Goal: Information Seeking & Learning: Learn about a topic

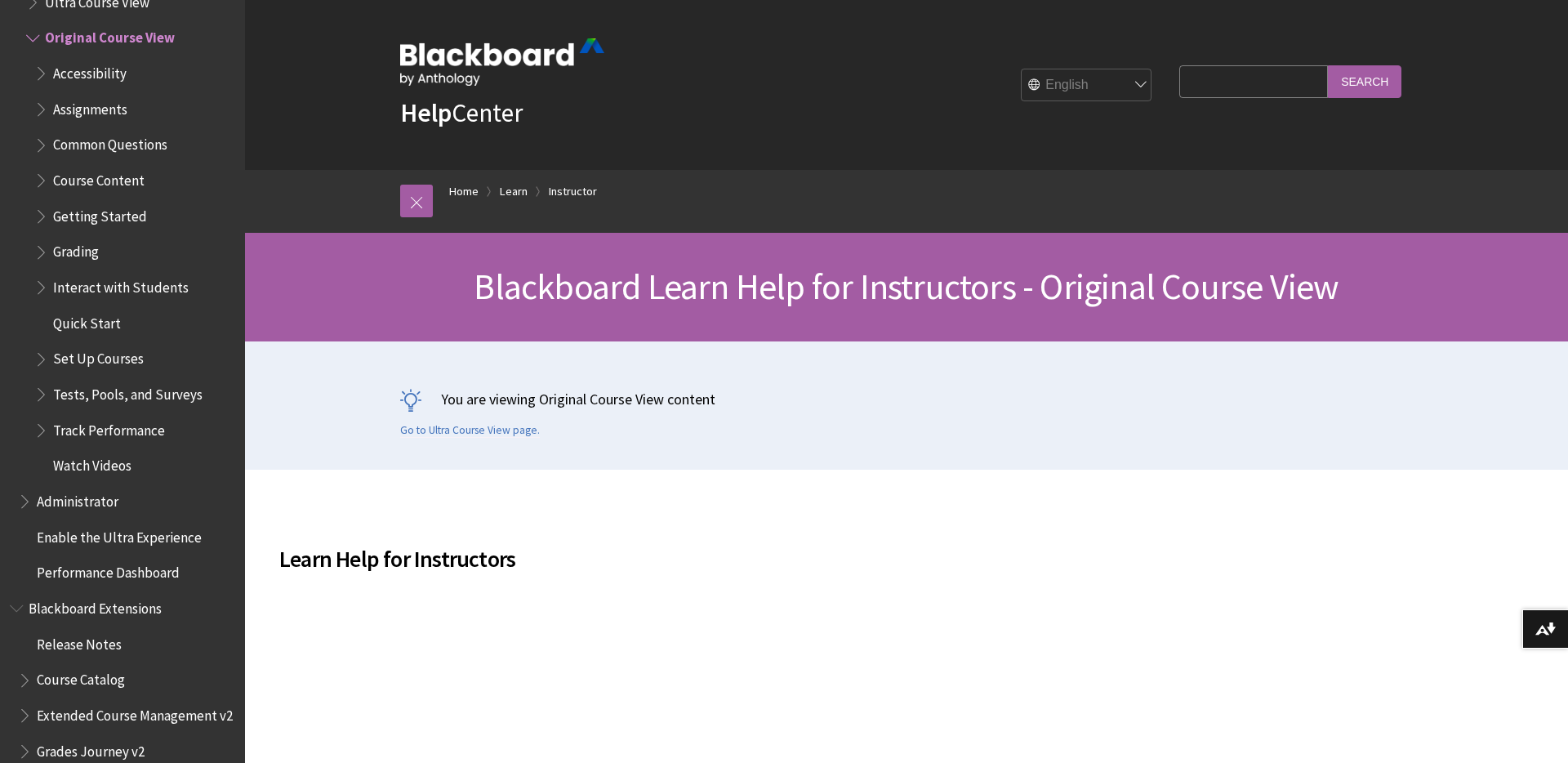
scroll to position [16, 0]
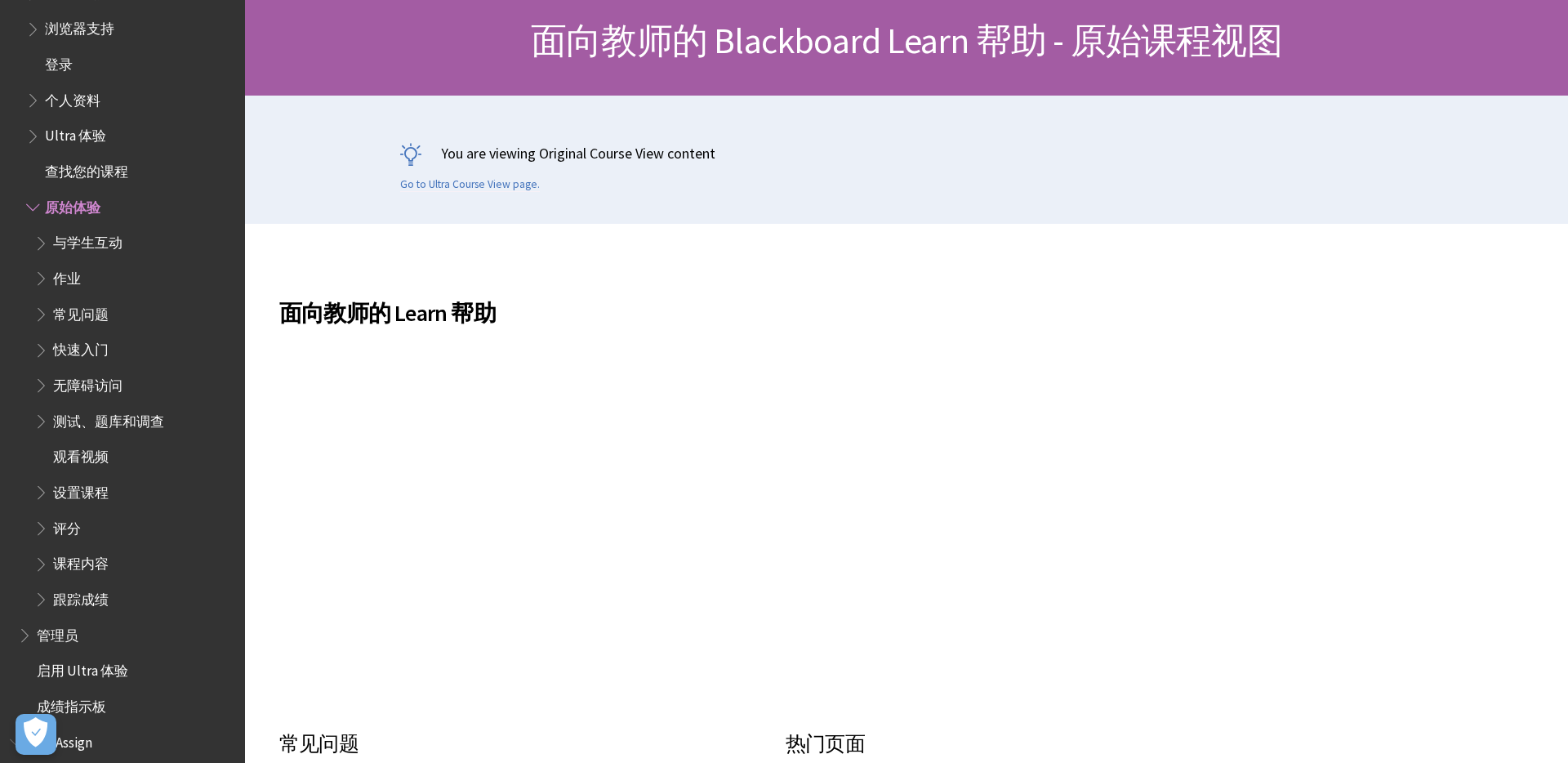
scroll to position [409, 0]
click at [33, 98] on span "Book outline for Blackboard Learn Help" at bounding box center [35, 95] width 17 height 21
click at [37, 146] on span "Ultra 体验" at bounding box center [130, 134] width 209 height 28
click at [35, 136] on span "Book outline for Blackboard Learn Help" at bounding box center [35, 130] width 17 height 21
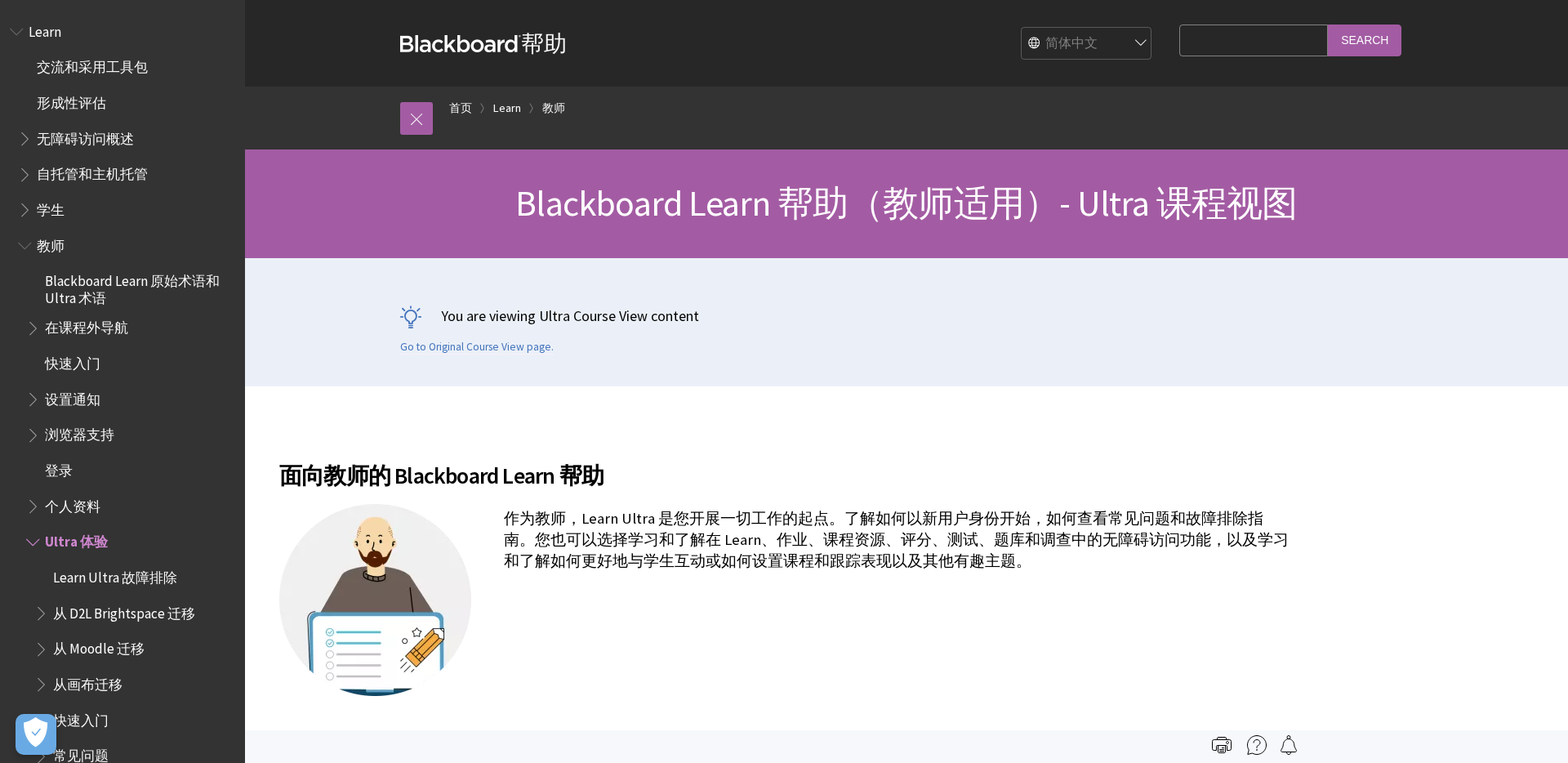
scroll to position [504, 0]
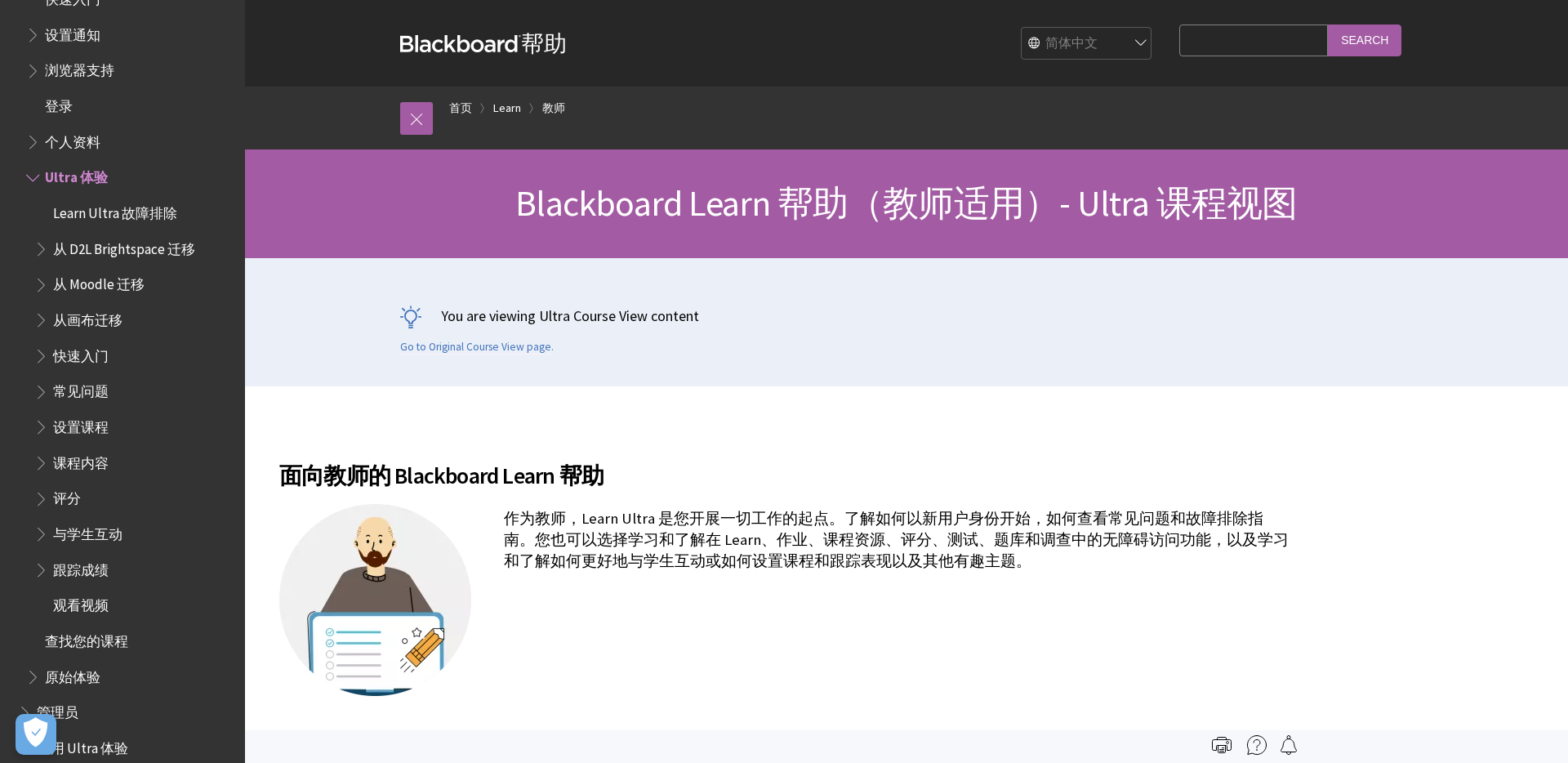
click at [30, 181] on span "Book outline for Blackboard Learn Help" at bounding box center [35, 174] width 17 height 21
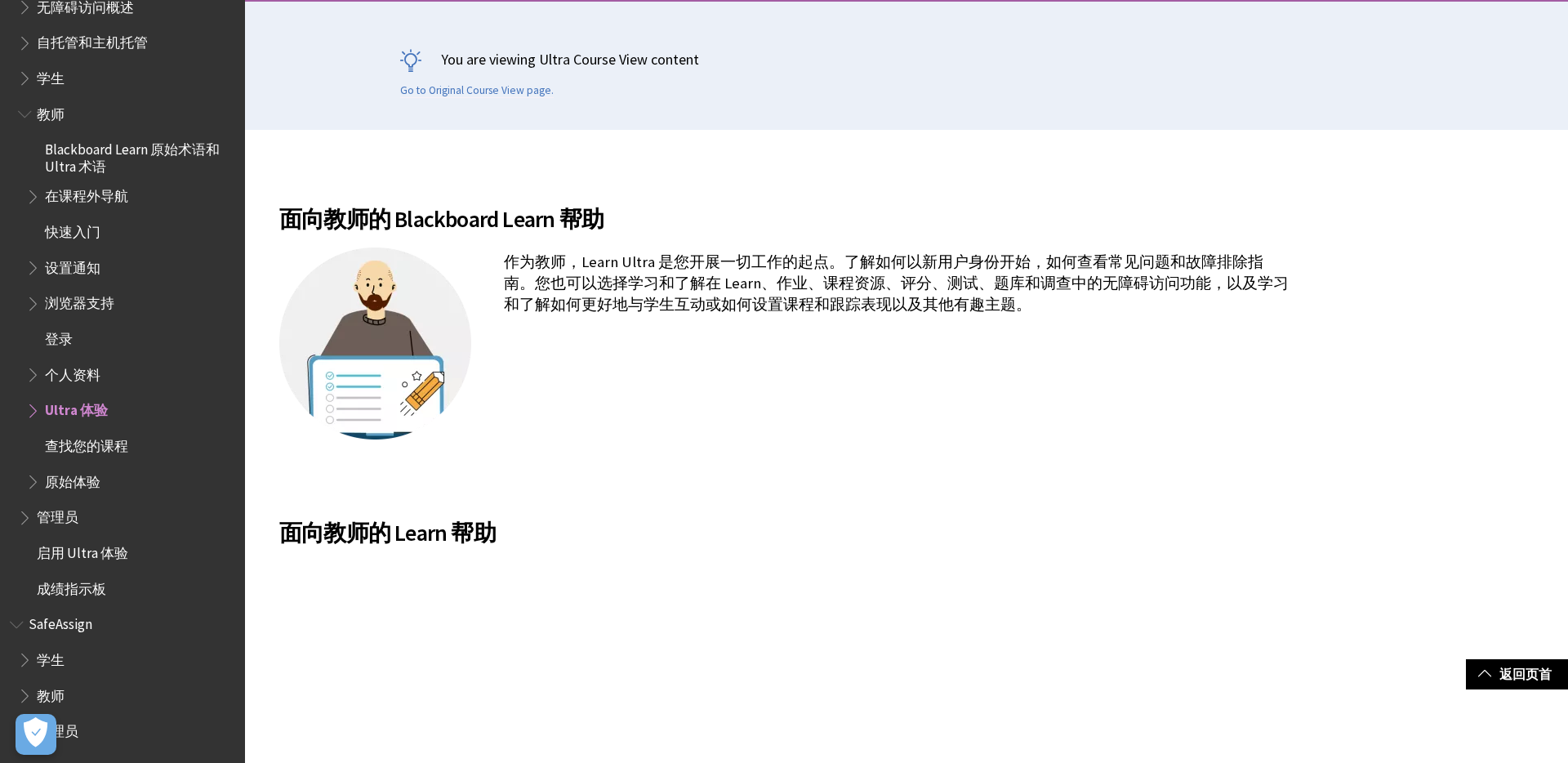
scroll to position [287, 0]
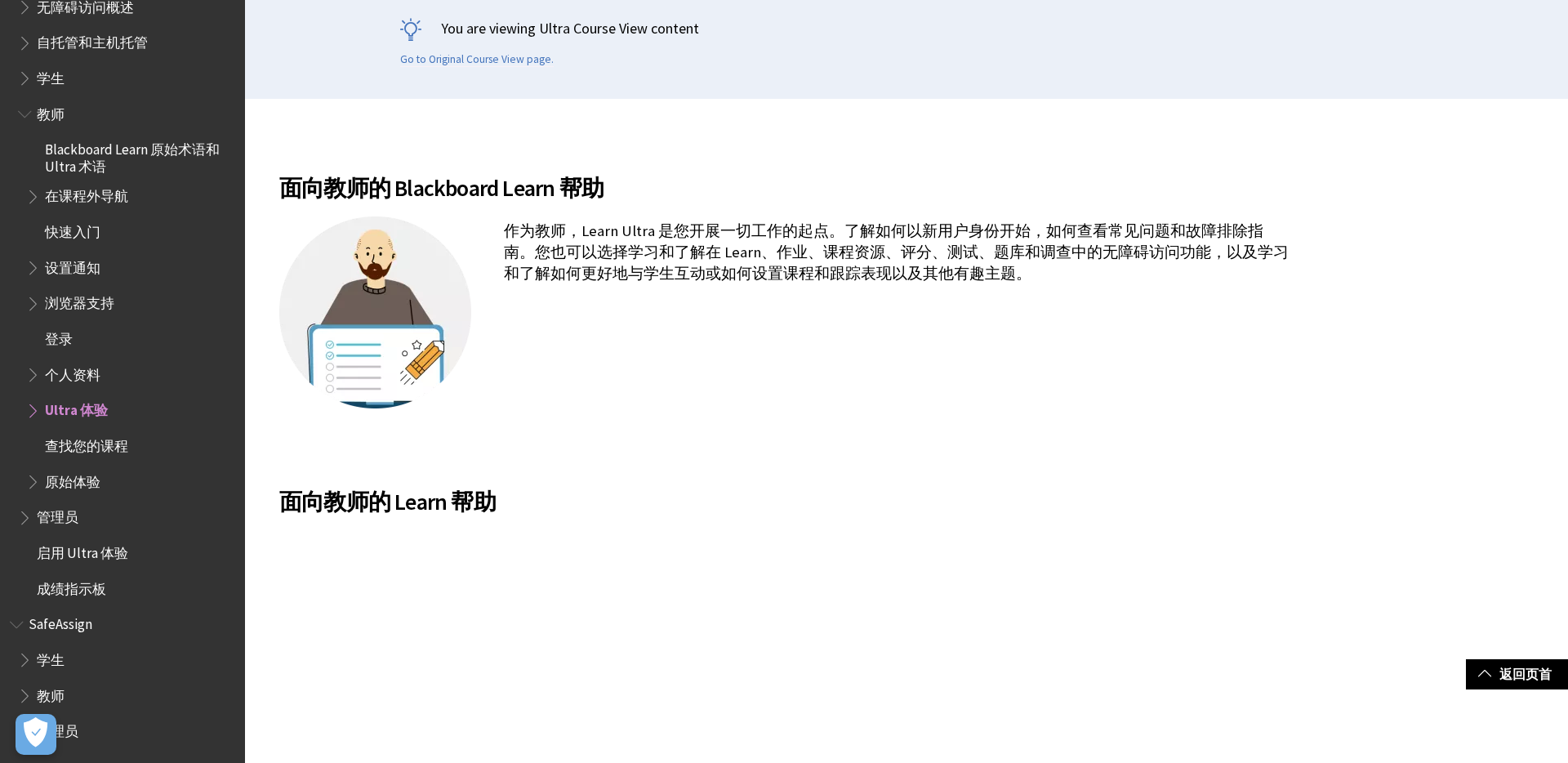
click at [24, 523] on span "Book outline for Blackboard Learn Help" at bounding box center [27, 515] width 17 height 21
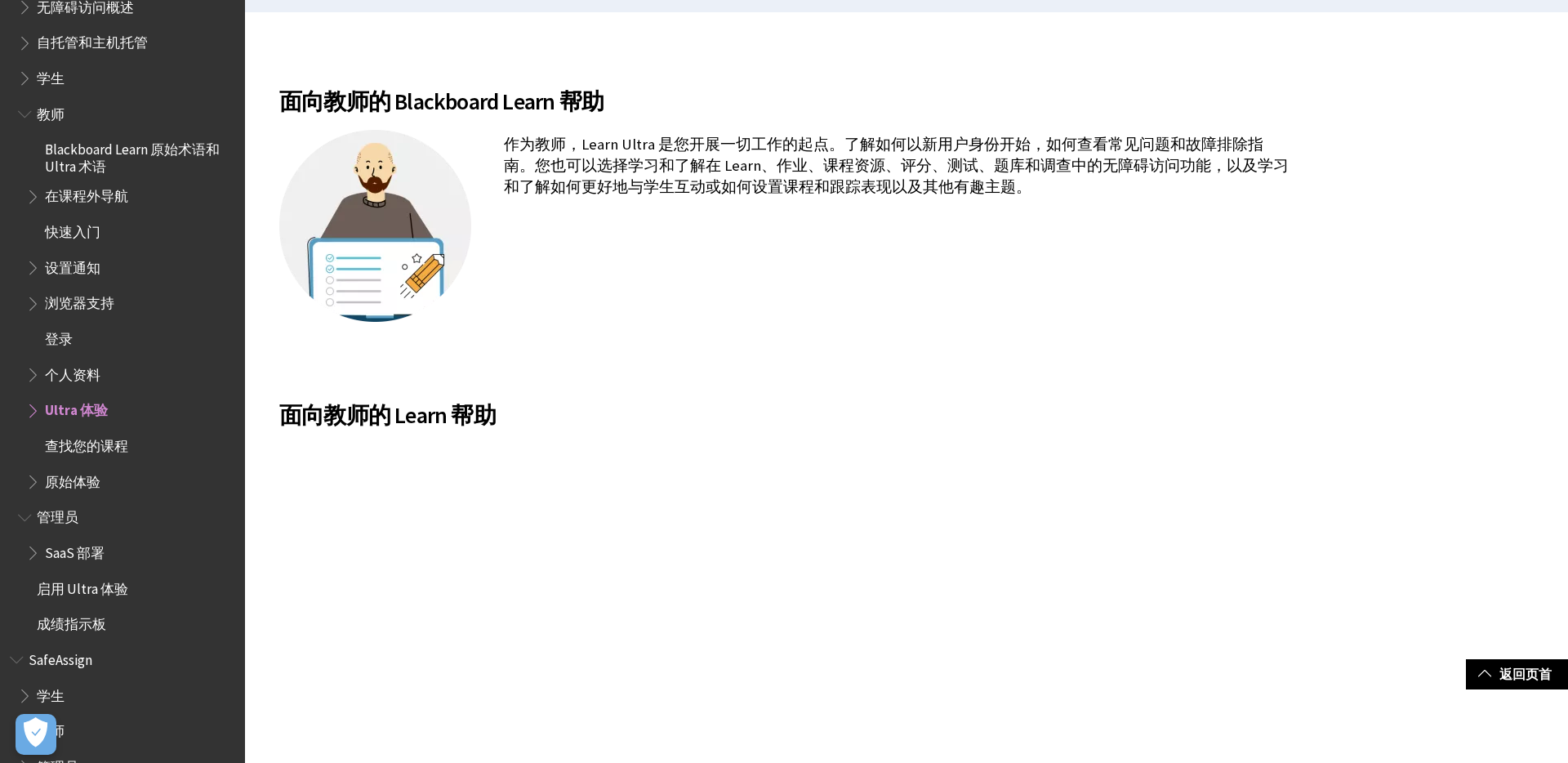
scroll to position [378, 0]
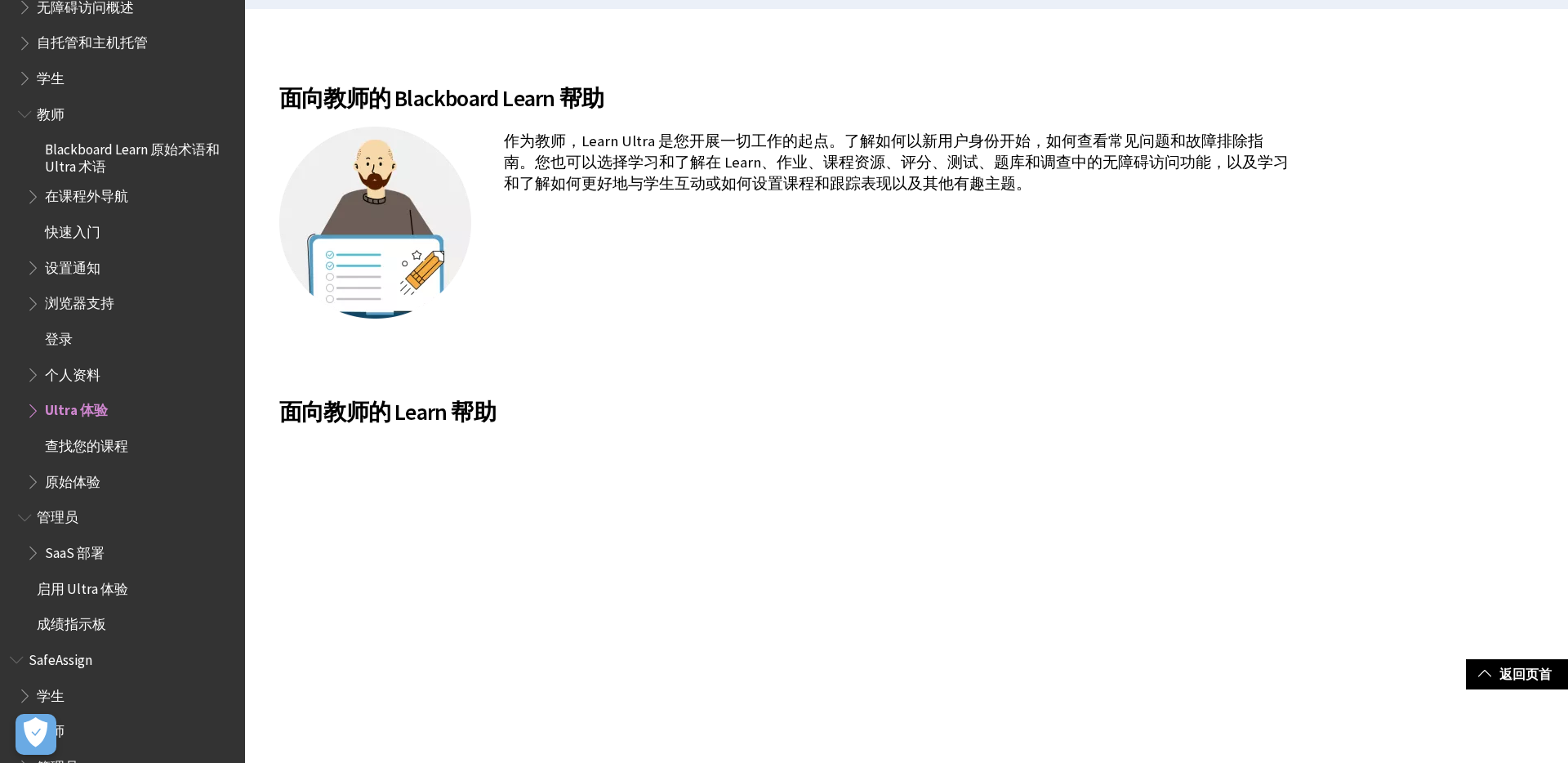
click at [26, 521] on span "Book outline for Blackboard Learn Help" at bounding box center [27, 515] width 17 height 21
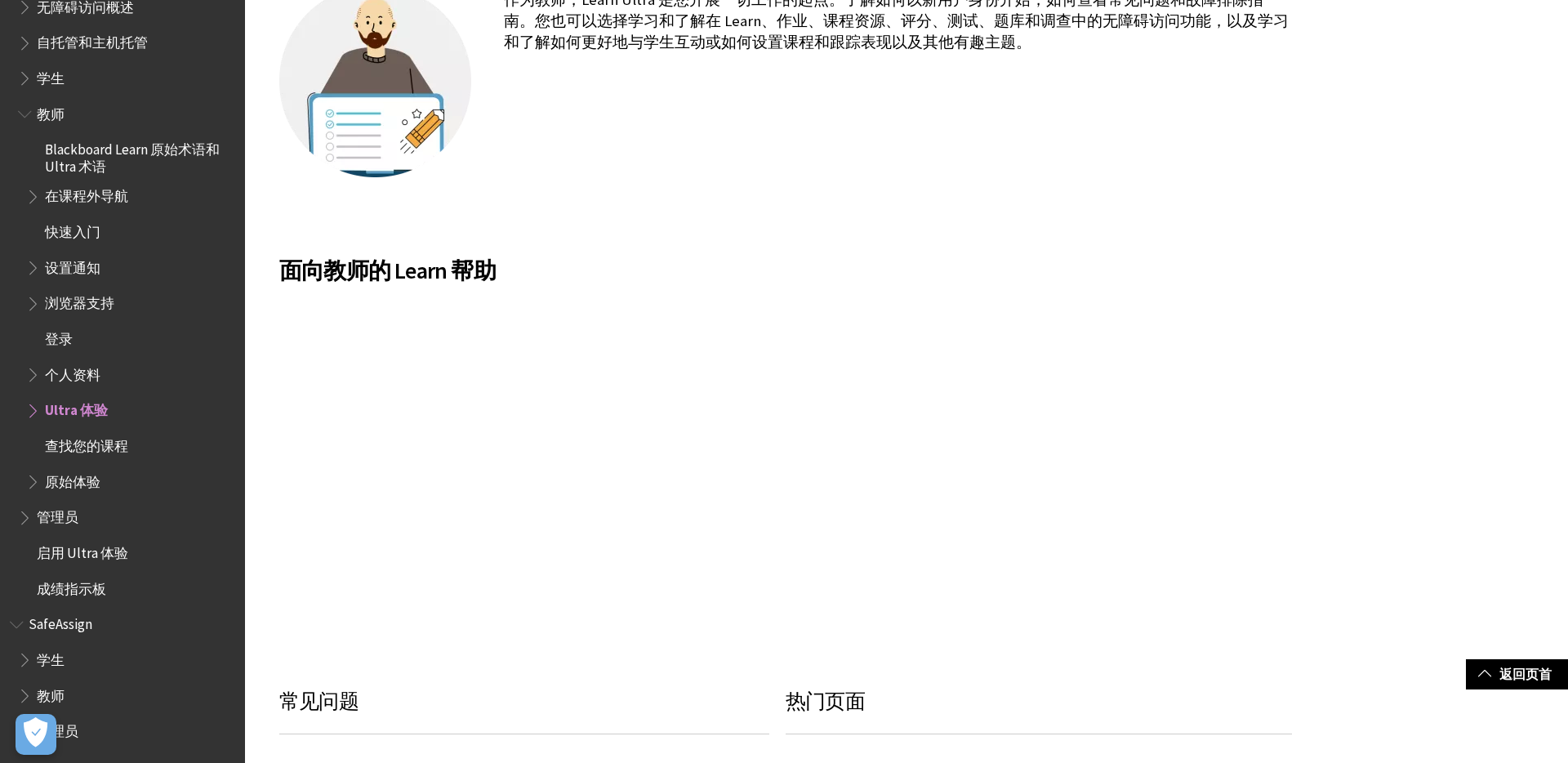
scroll to position [538, 0]
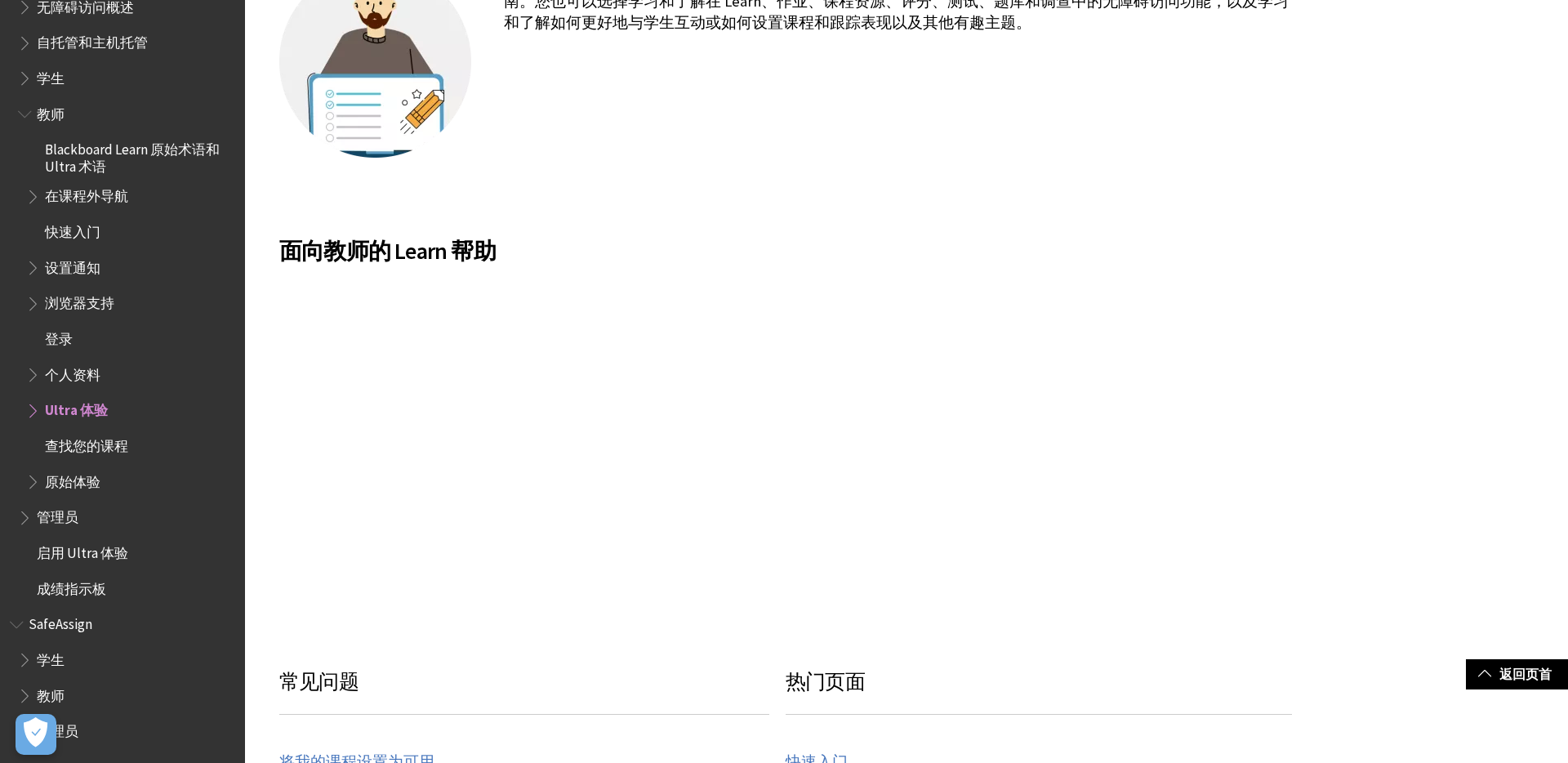
click at [22, 696] on span "Book outline for Blackboard SafeAssign" at bounding box center [27, 693] width 17 height 21
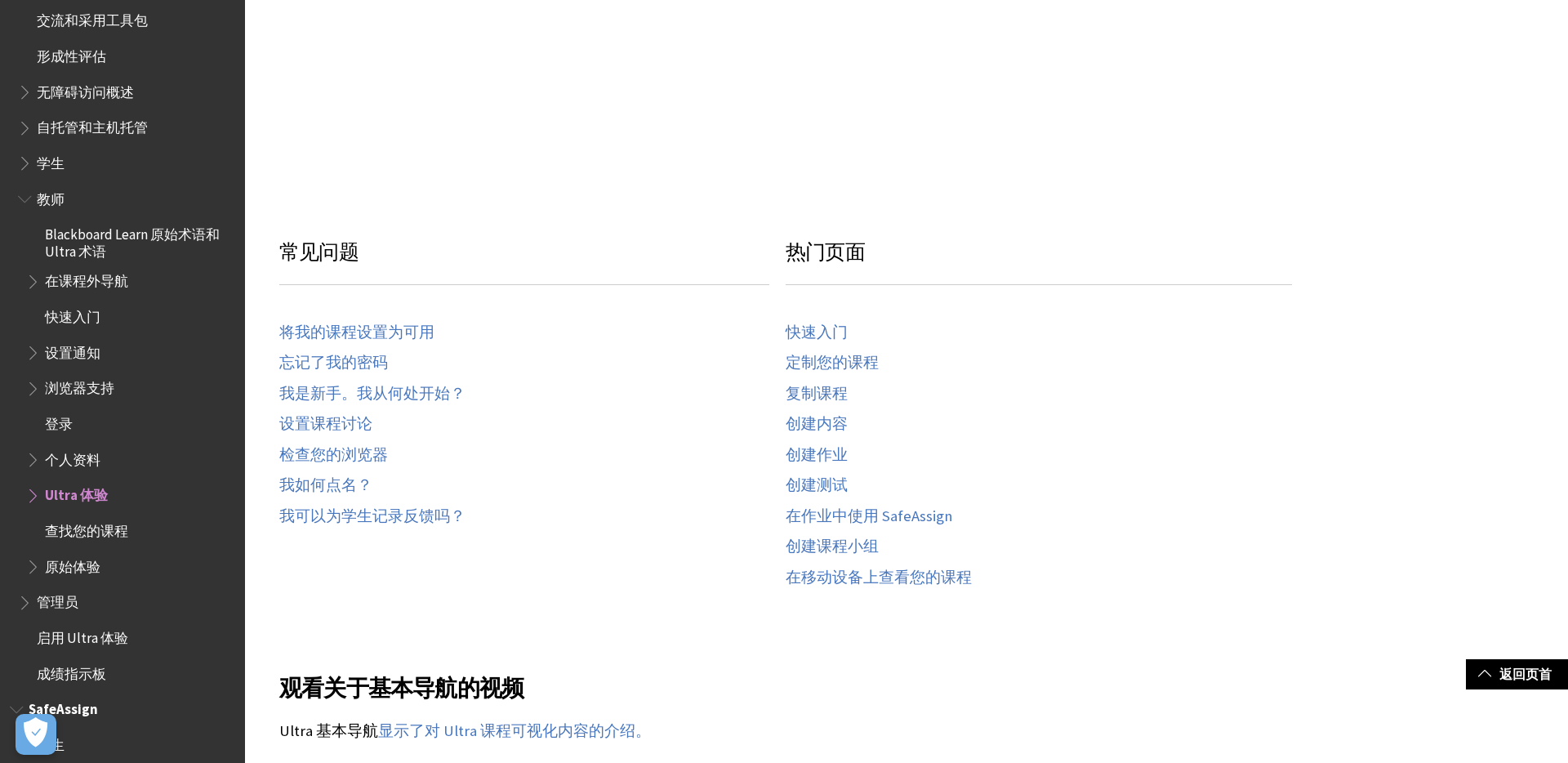
scroll to position [0, 0]
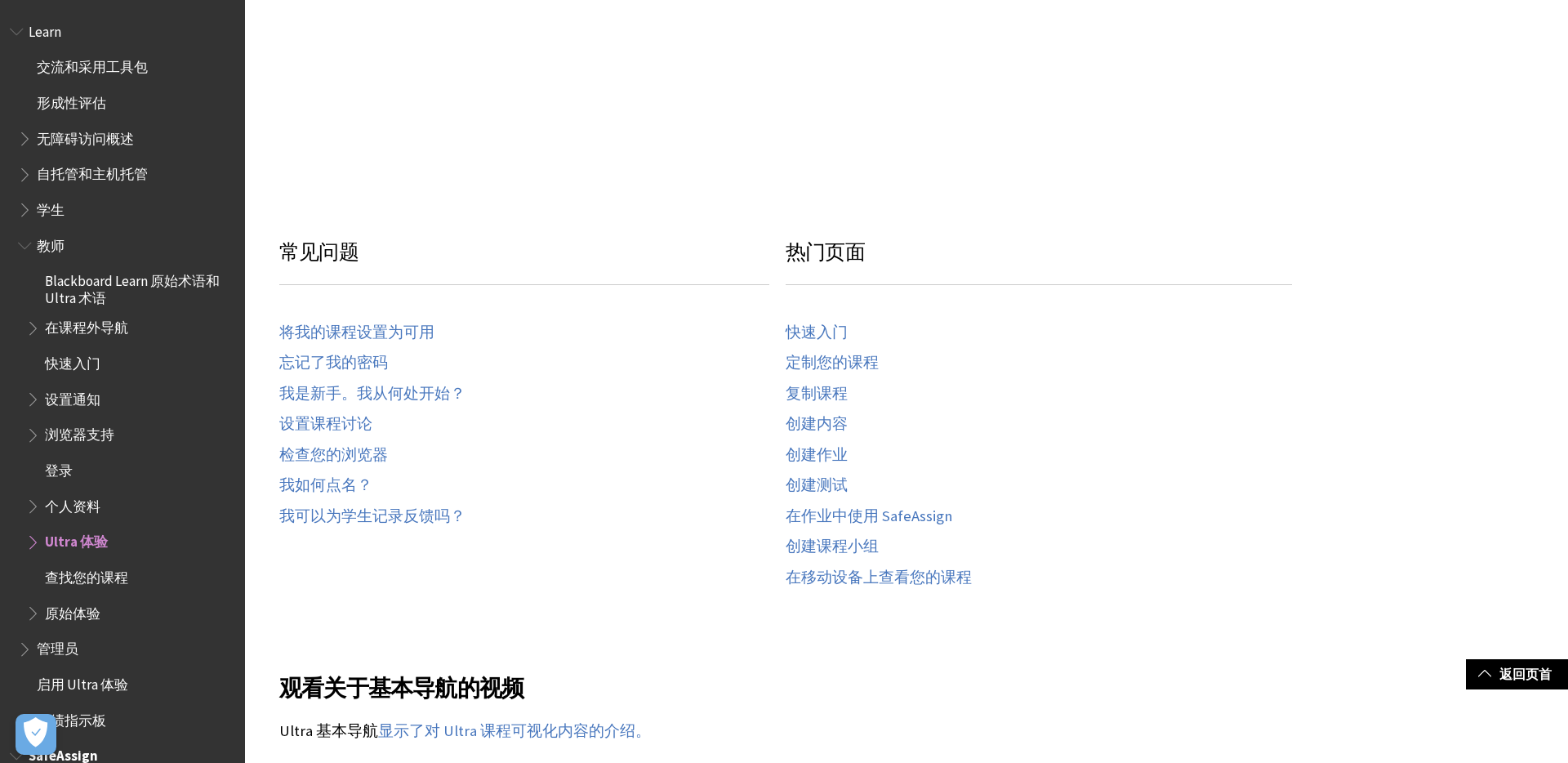
click at [26, 249] on span "Book outline for Blackboard Learn Help" at bounding box center [27, 242] width 17 height 21
